Goal: Task Accomplishment & Management: Manage account settings

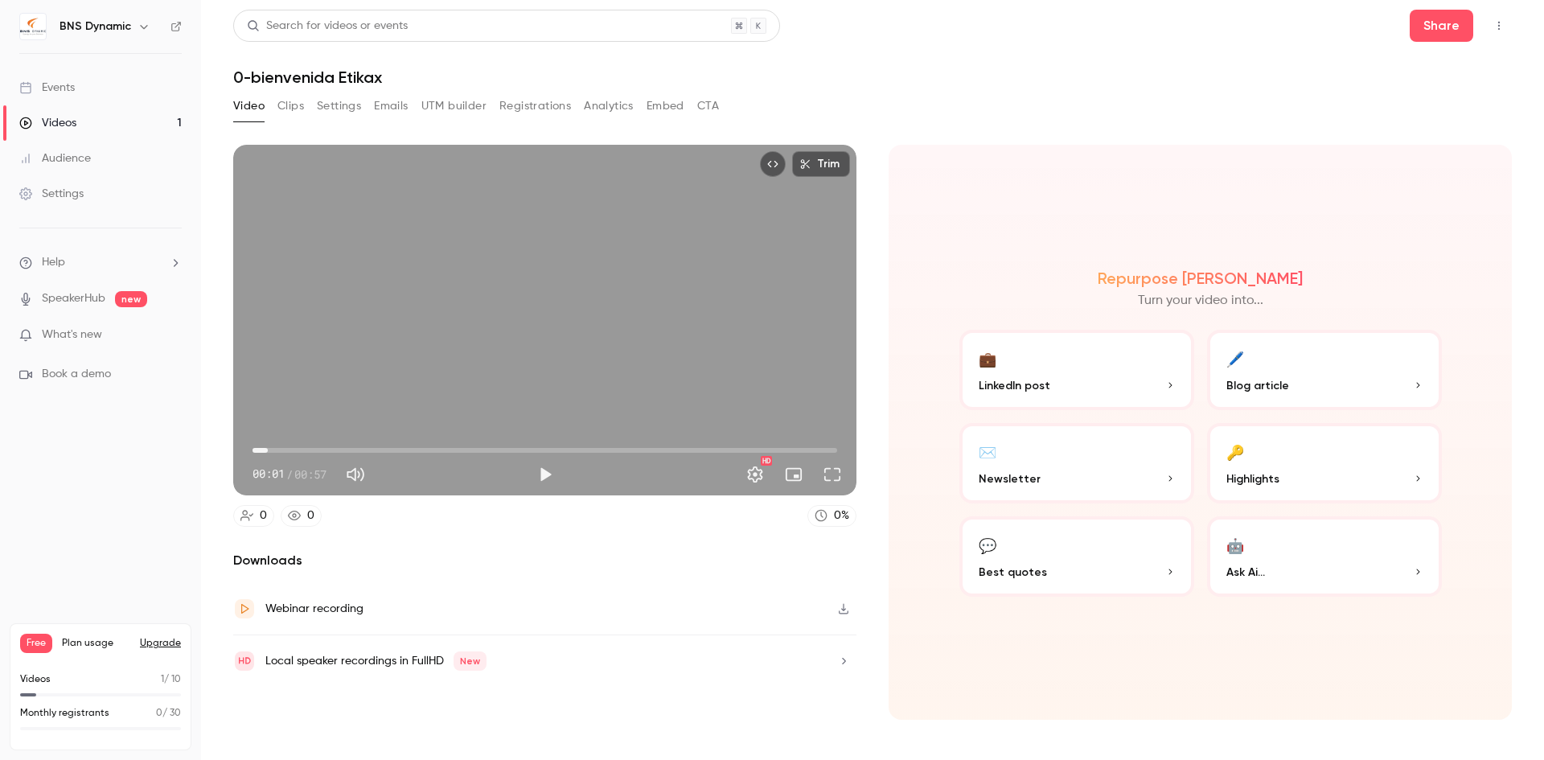
click at [1275, 395] on button "🖊️ Blog article" at bounding box center [1324, 370] width 235 height 80
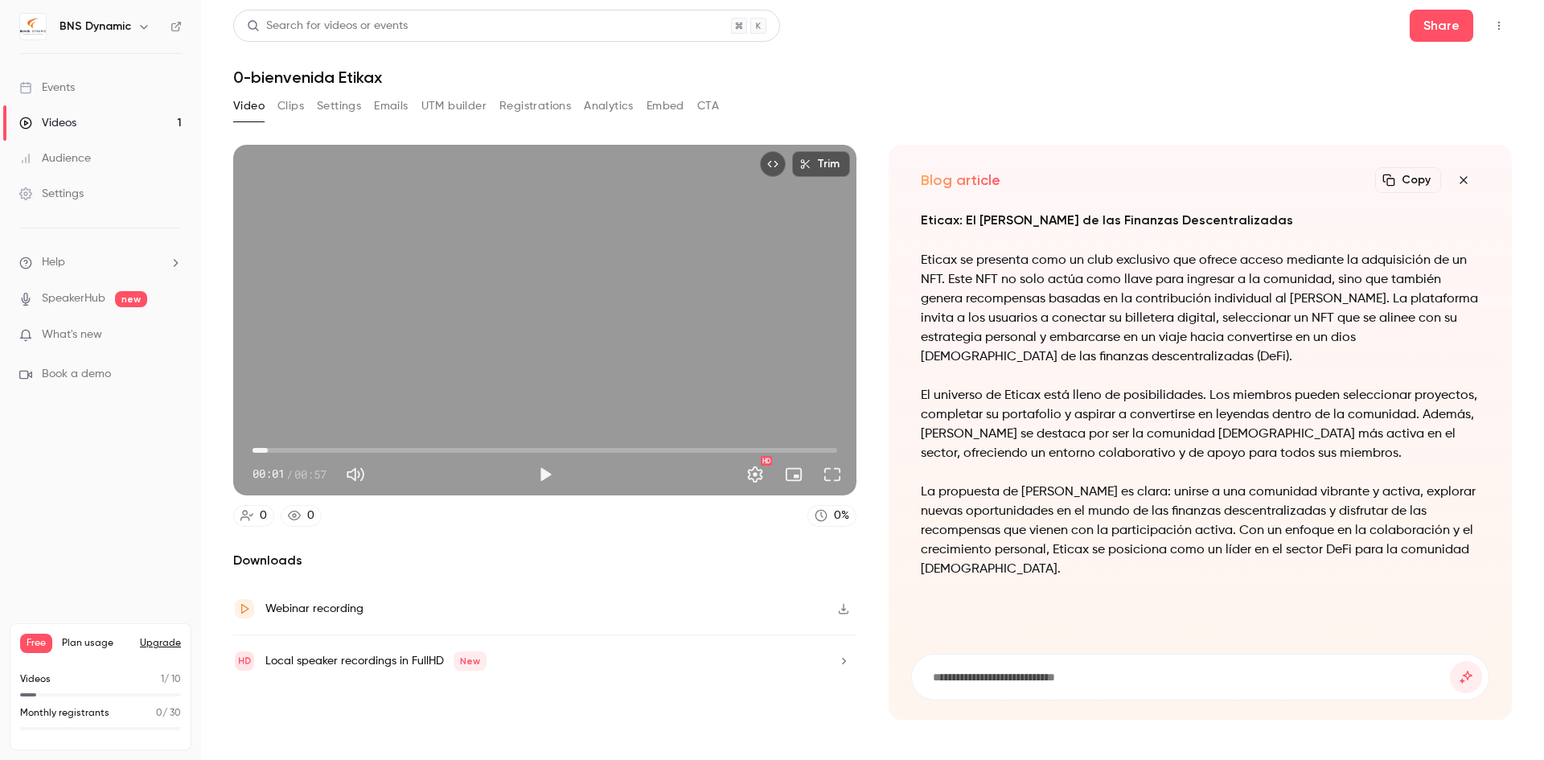
click at [1468, 177] on icon "button" at bounding box center [1463, 180] width 19 height 13
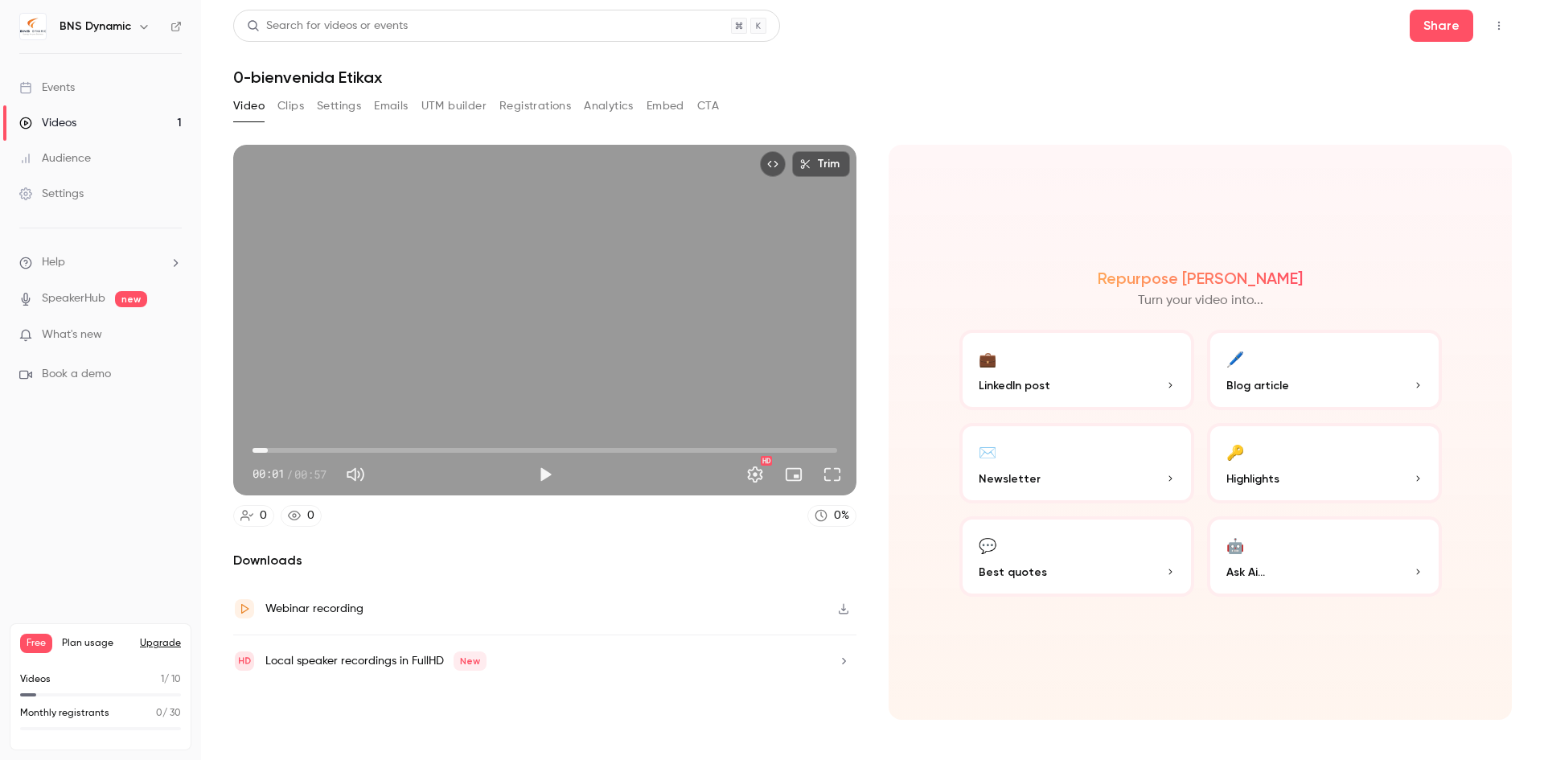
click at [1065, 201] on div "Repurpose Ai Turn your video into... 💼 LinkedIn post 🖊️ Blog article ✉️ Newslet…" at bounding box center [1200, 432] width 623 height 575
click at [55, 478] on nav "BNS Dynamic Events Videos 1 Audience Settings Help SpeakerHub new What's new Bo…" at bounding box center [100, 380] width 201 height 760
click at [71, 161] on div "Audience" at bounding box center [55, 158] width 72 height 16
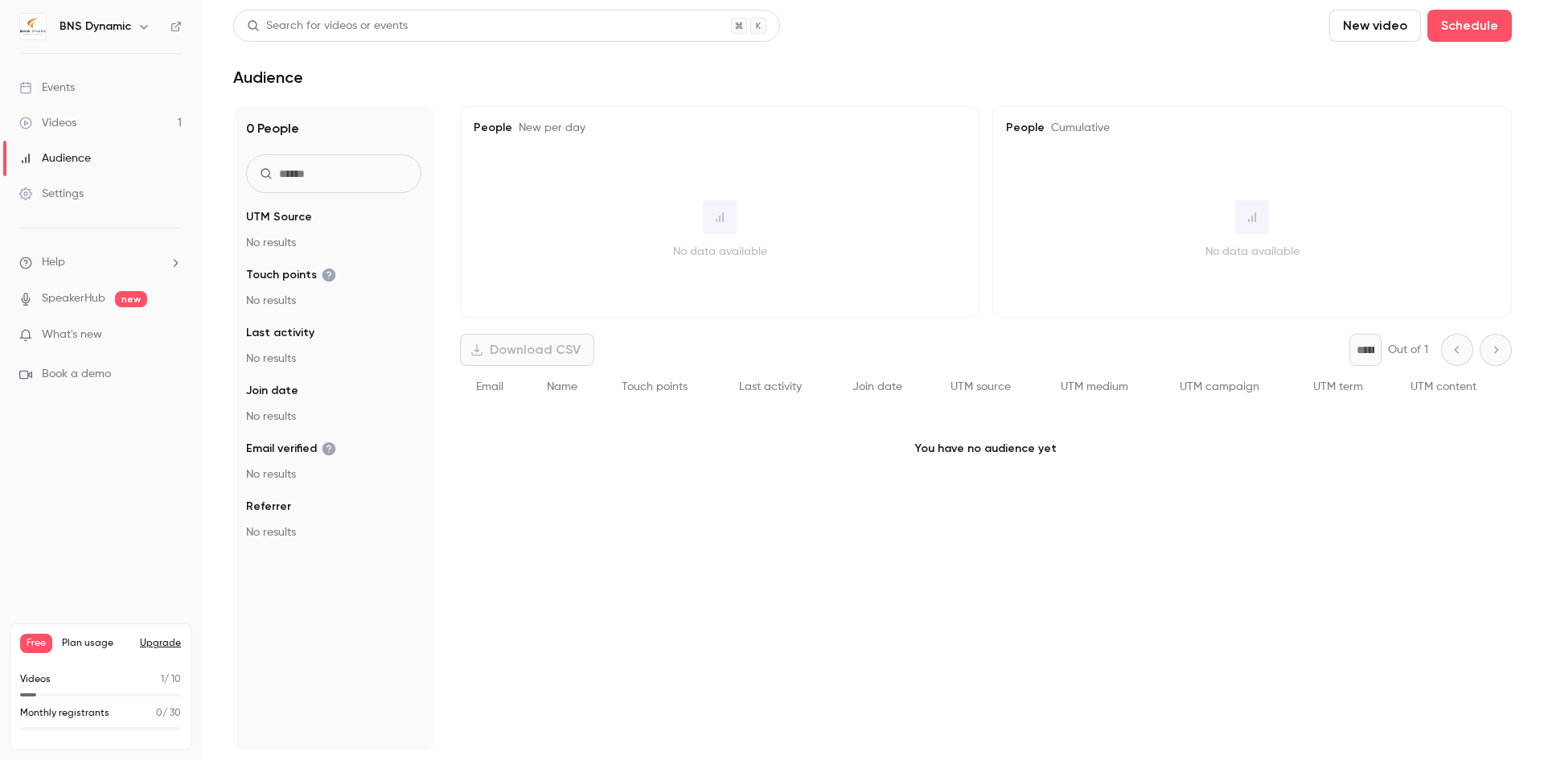
click at [68, 123] on div "Videos" at bounding box center [47, 123] width 57 height 16
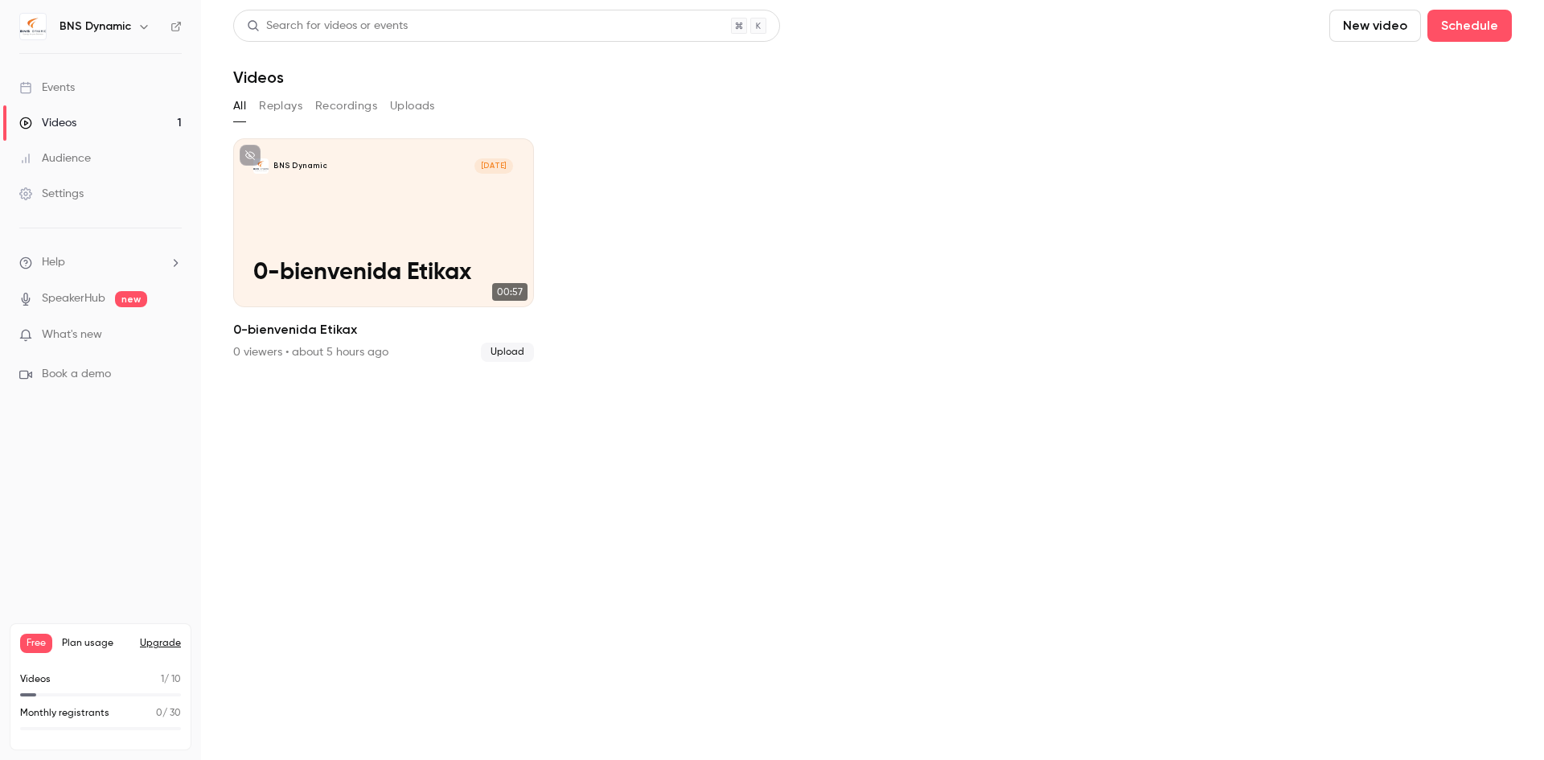
click at [80, 302] on link "SpeakerHub" at bounding box center [74, 298] width 64 height 17
click at [68, 84] on div "Events" at bounding box center [46, 88] width 55 height 16
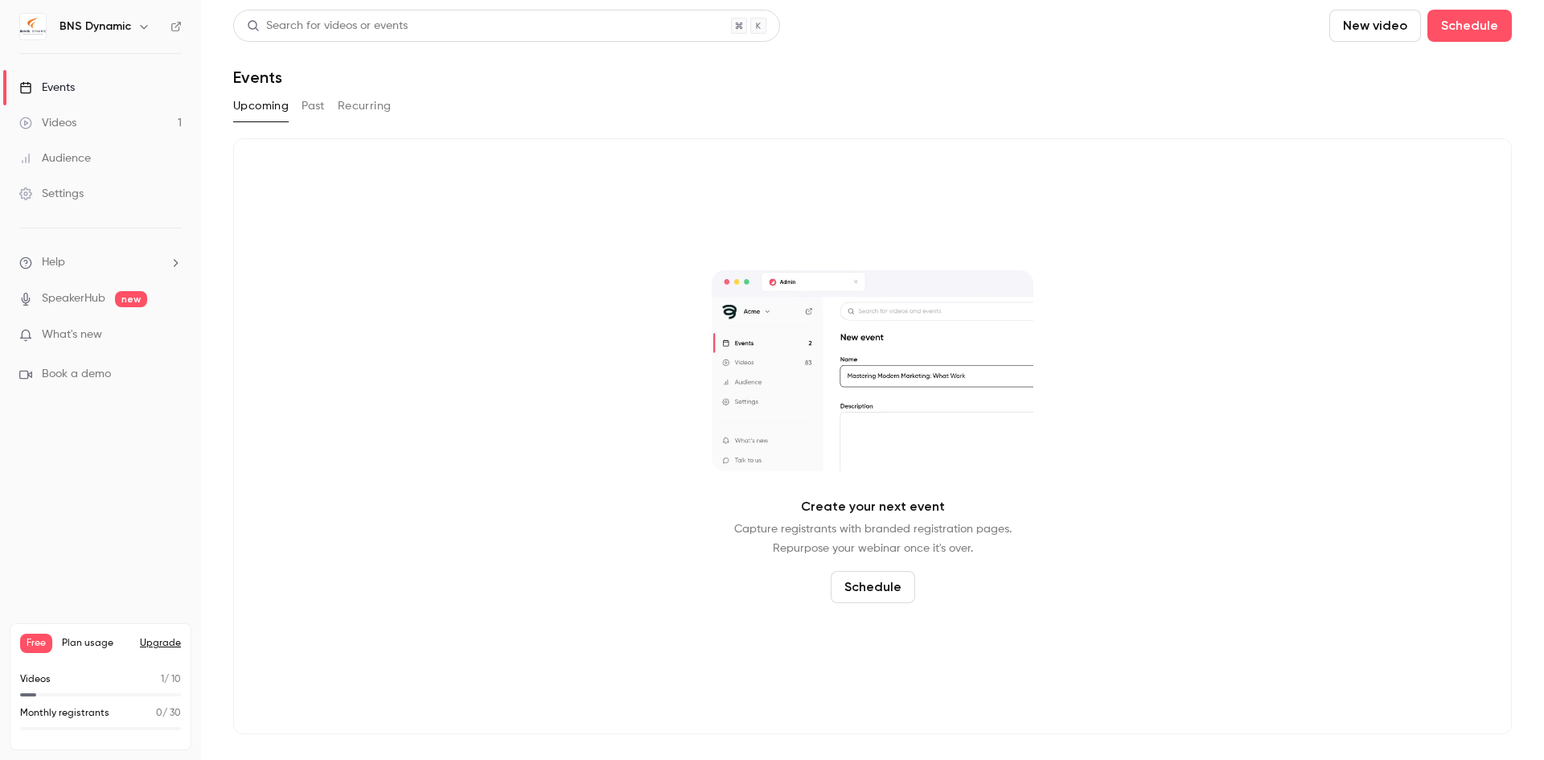
click at [878, 582] on button "Schedule" at bounding box center [873, 587] width 84 height 32
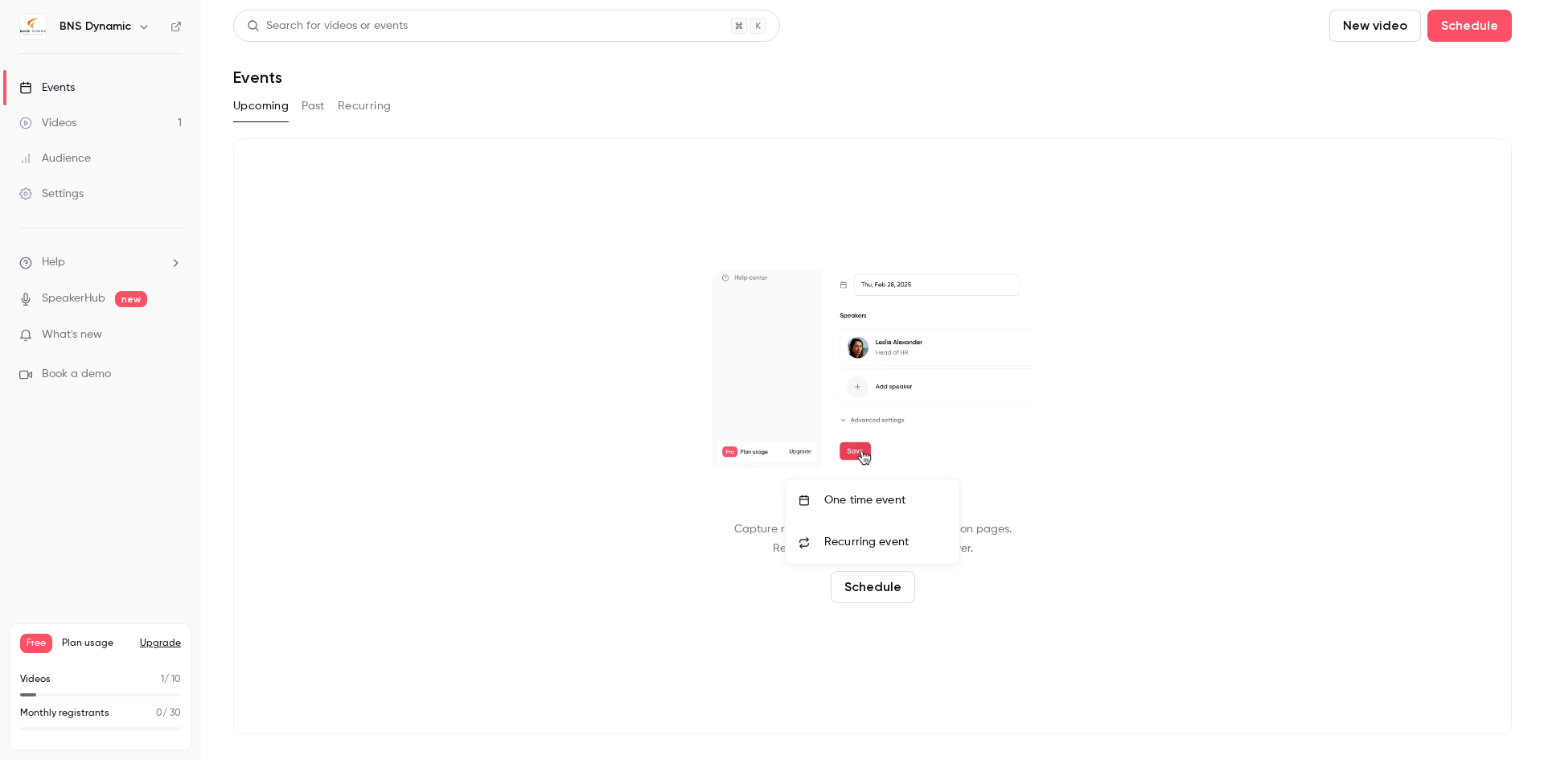
click at [1212, 486] on div at bounding box center [772, 380] width 1544 height 760
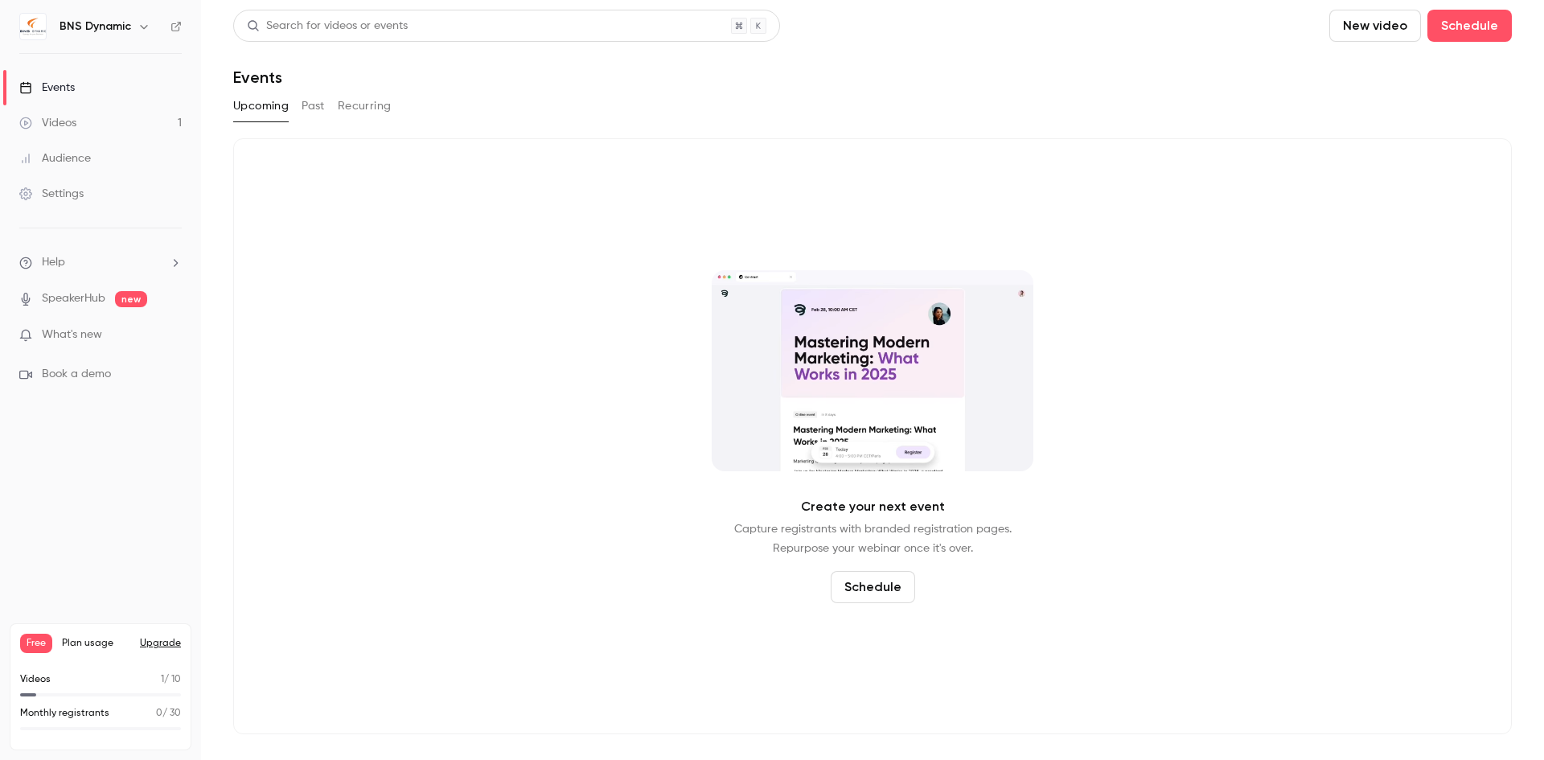
click at [306, 105] on button "Past" at bounding box center [313, 106] width 23 height 26
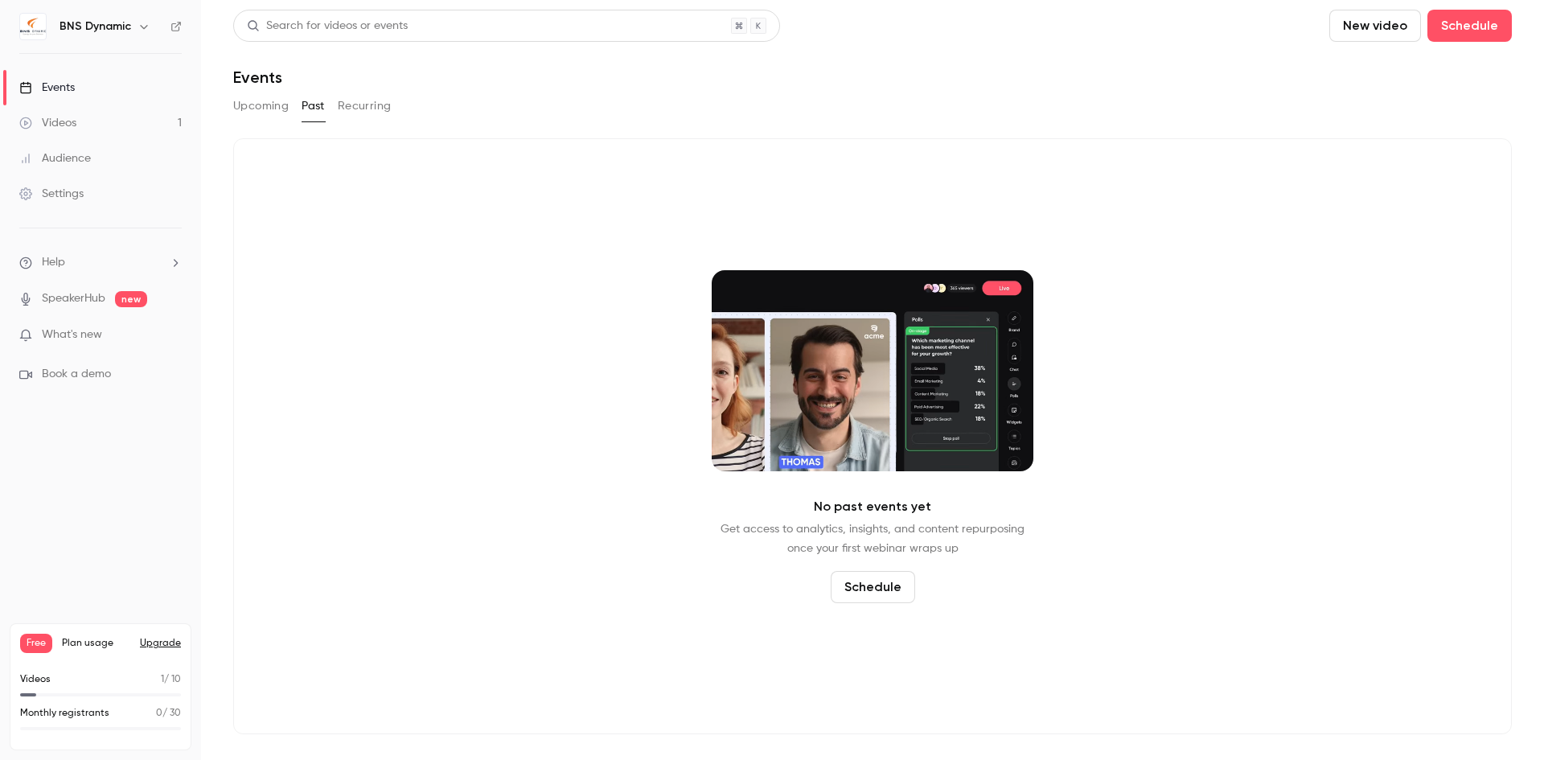
click at [380, 114] on button "Recurring" at bounding box center [365, 106] width 54 height 26
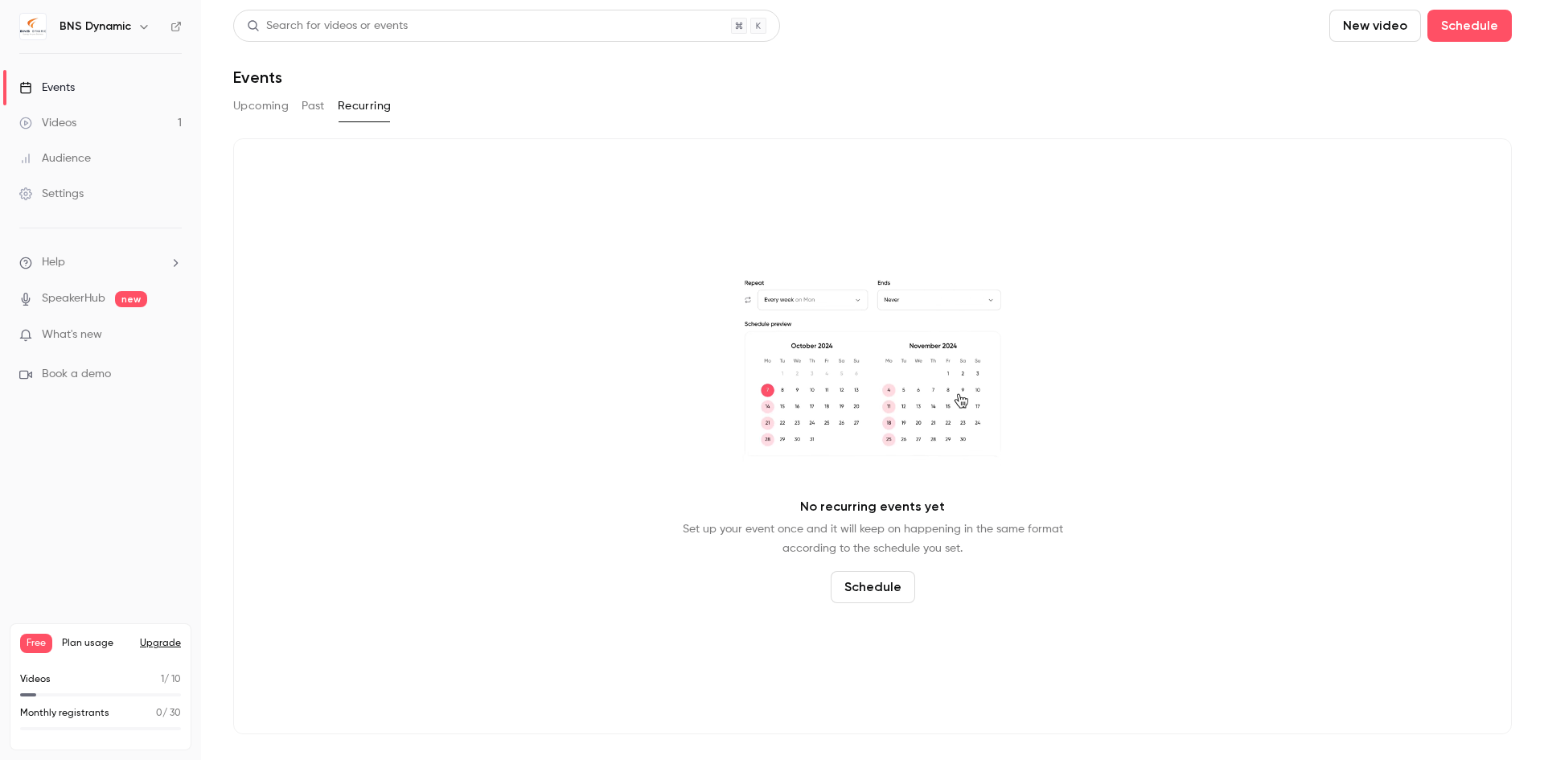
click at [881, 595] on button "Schedule" at bounding box center [873, 587] width 84 height 32
click at [864, 540] on span "Recurring event" at bounding box center [866, 542] width 84 height 17
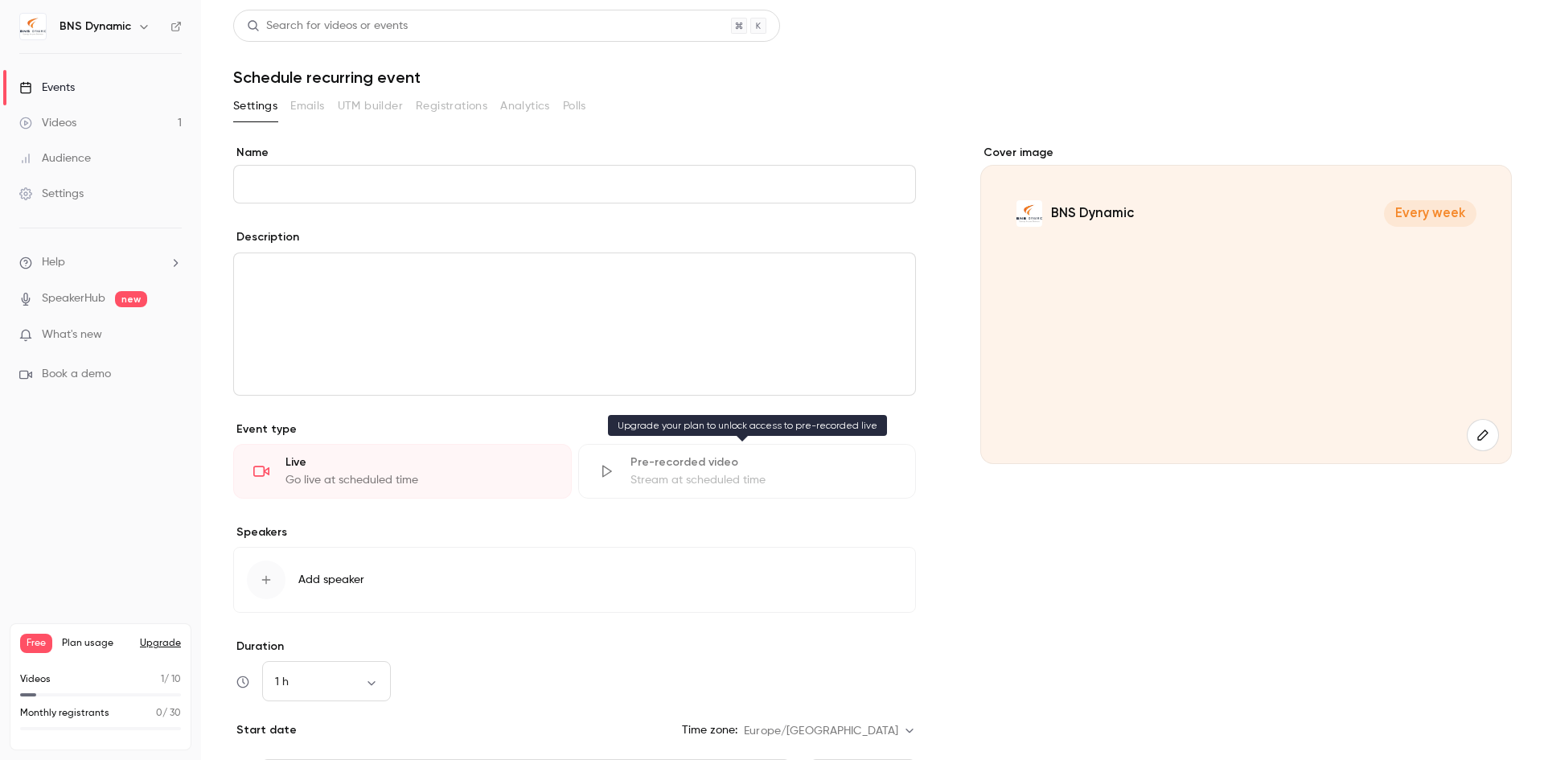
click at [682, 483] on div "Stream at scheduled time" at bounding box center [763, 480] width 266 height 16
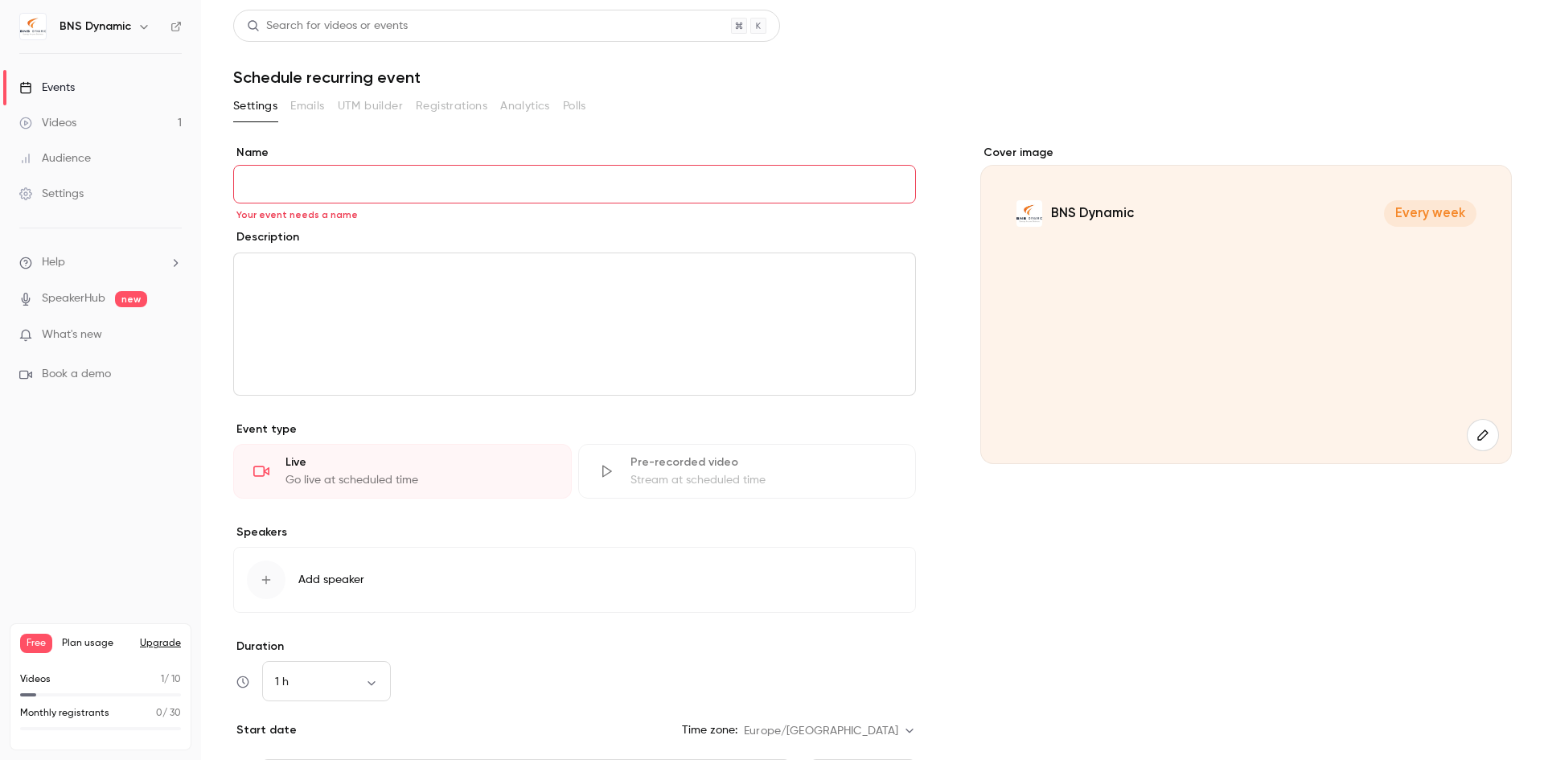
click at [138, 31] on icon "button" at bounding box center [144, 26] width 13 height 13
click at [519, 265] on div at bounding box center [772, 380] width 1544 height 760
click at [64, 200] on div "Settings" at bounding box center [51, 194] width 64 height 16
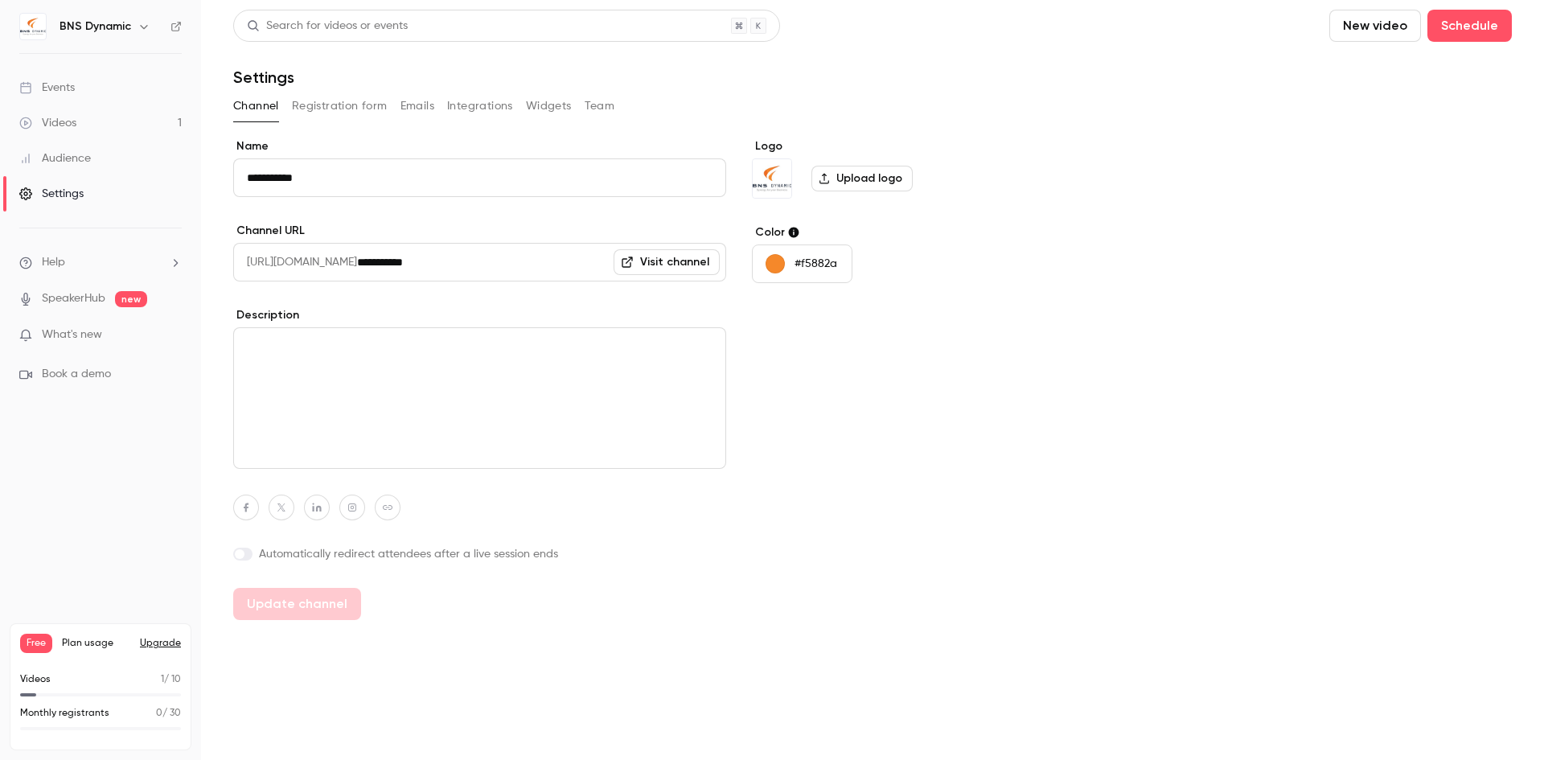
click at [463, 107] on button "Integrations" at bounding box center [480, 106] width 66 height 26
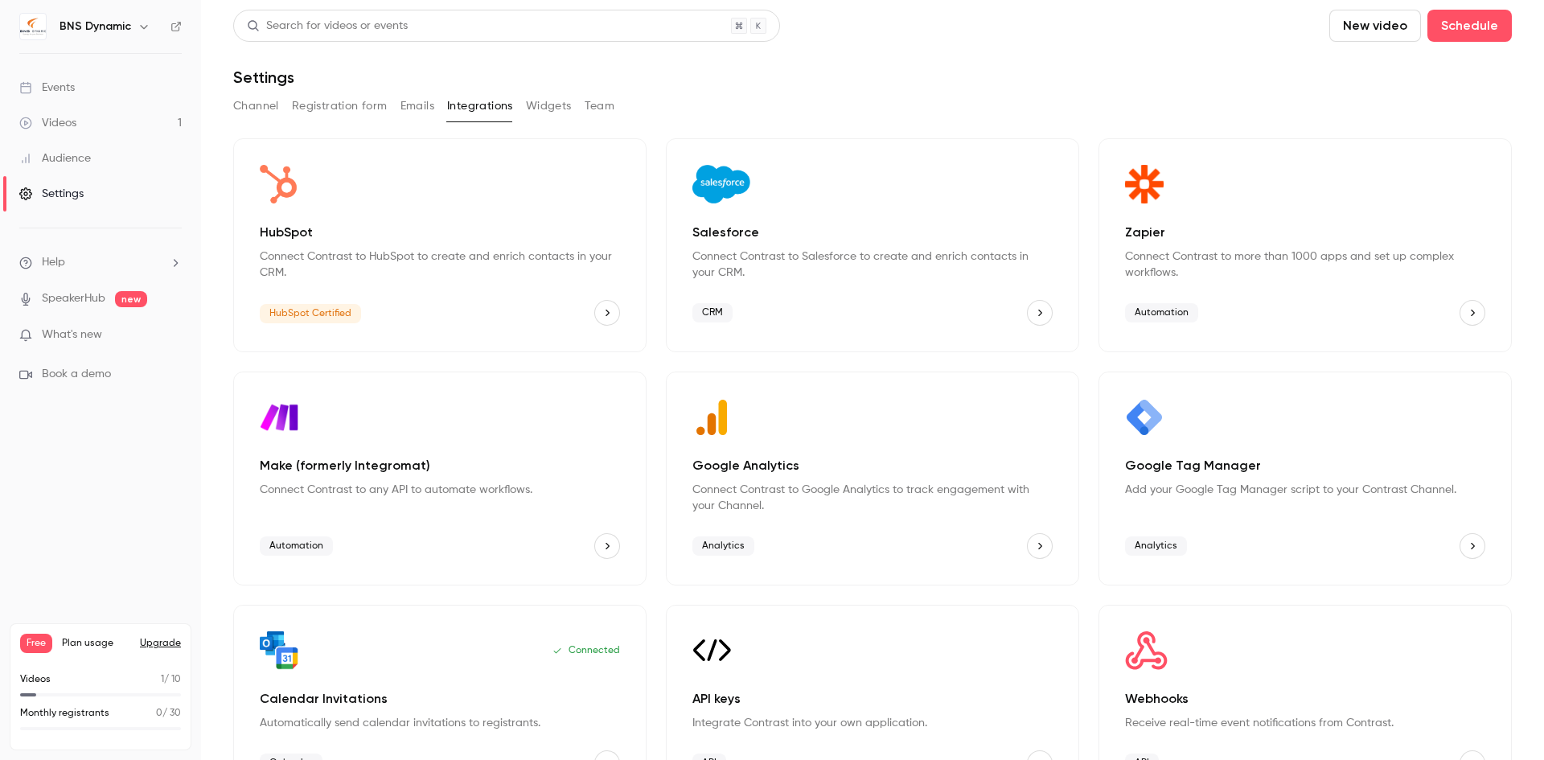
click at [275, 108] on button "Channel" at bounding box center [256, 106] width 46 height 26
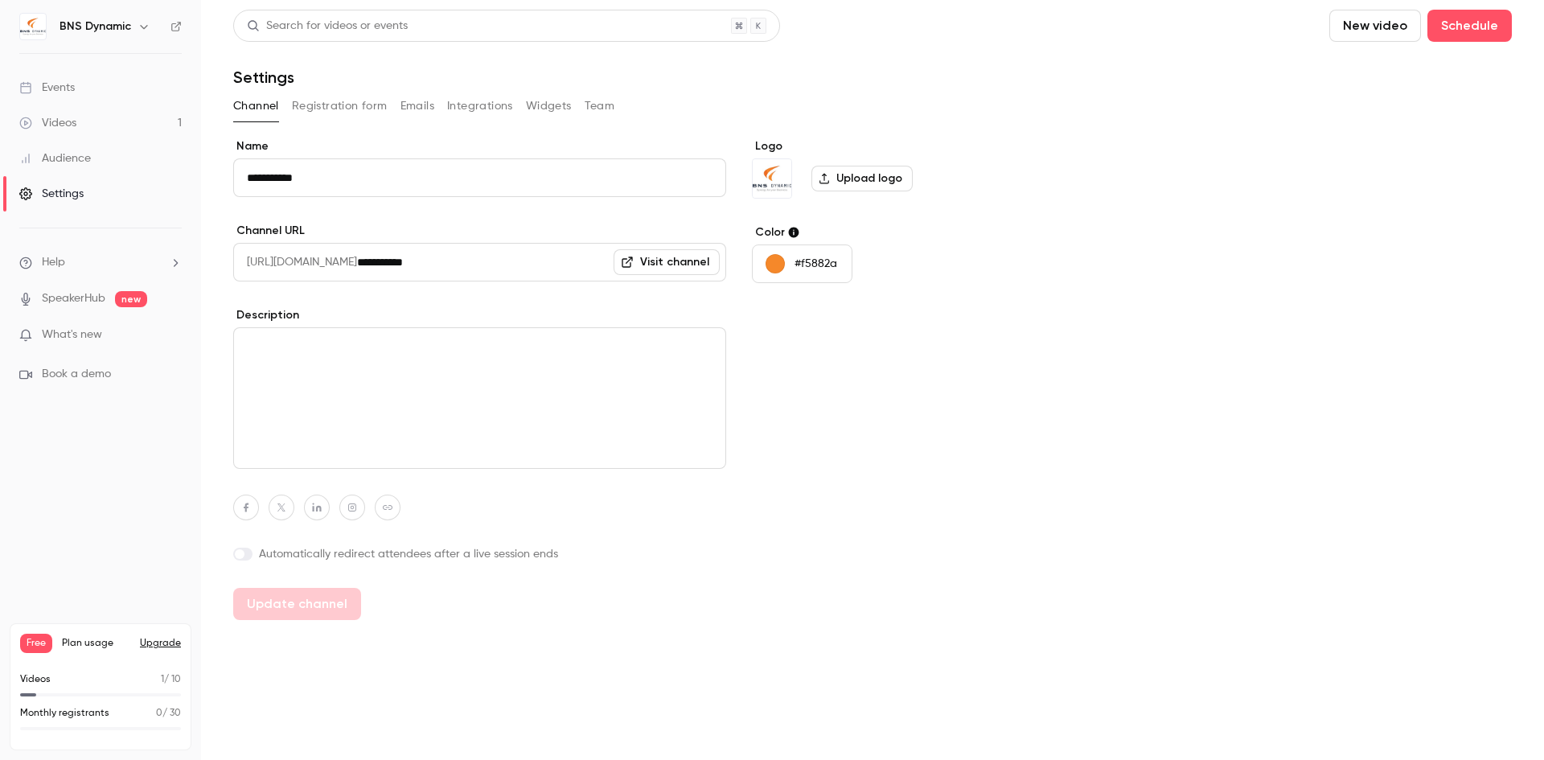
click at [46, 647] on span "Free" at bounding box center [36, 643] width 32 height 19
click at [57, 194] on div "Settings" at bounding box center [51, 194] width 64 height 16
click at [143, 23] on icon "button" at bounding box center [144, 26] width 13 height 13
click at [76, 150] on div "Billing" at bounding box center [134, 149] width 150 height 16
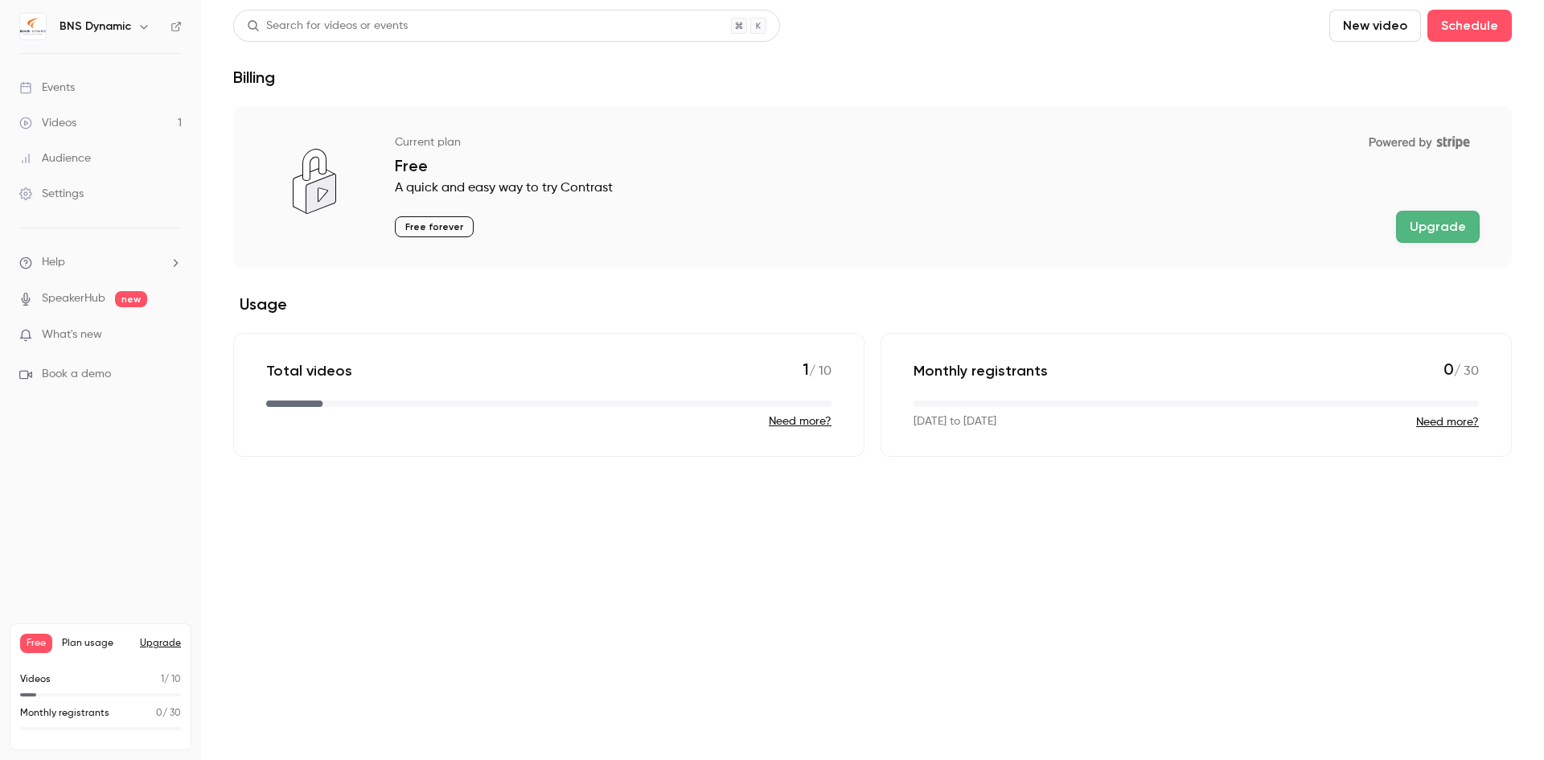
click at [946, 646] on main "Search for videos or events New video Schedule Billing Current plan Powered by …" at bounding box center [872, 380] width 1343 height 760
click at [1005, 138] on div "Current plan Powered by Stripe" at bounding box center [937, 142] width 1085 height 27
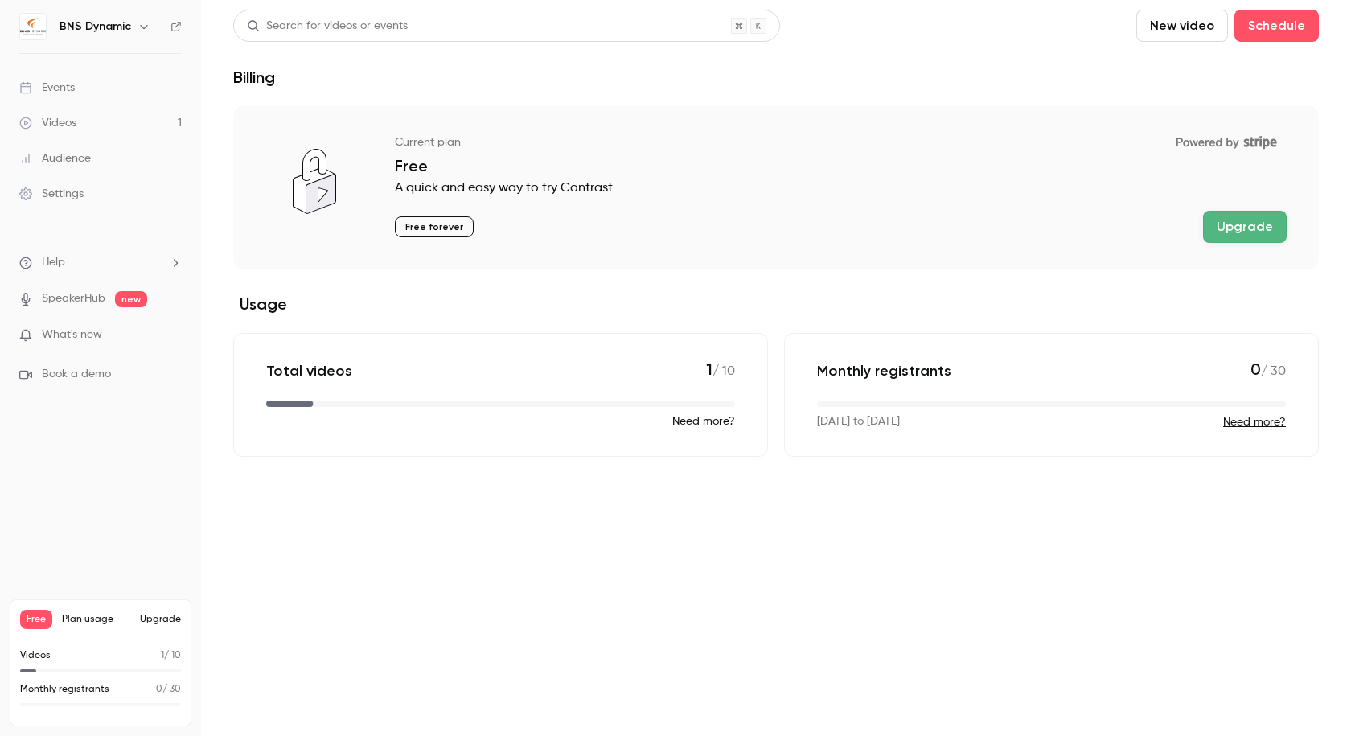
click at [142, 29] on icon "button" at bounding box center [144, 26] width 13 height 13
click at [73, 231] on div "Log out" at bounding box center [150, 234] width 183 height 16
